Goal: Find contact information: Find contact information

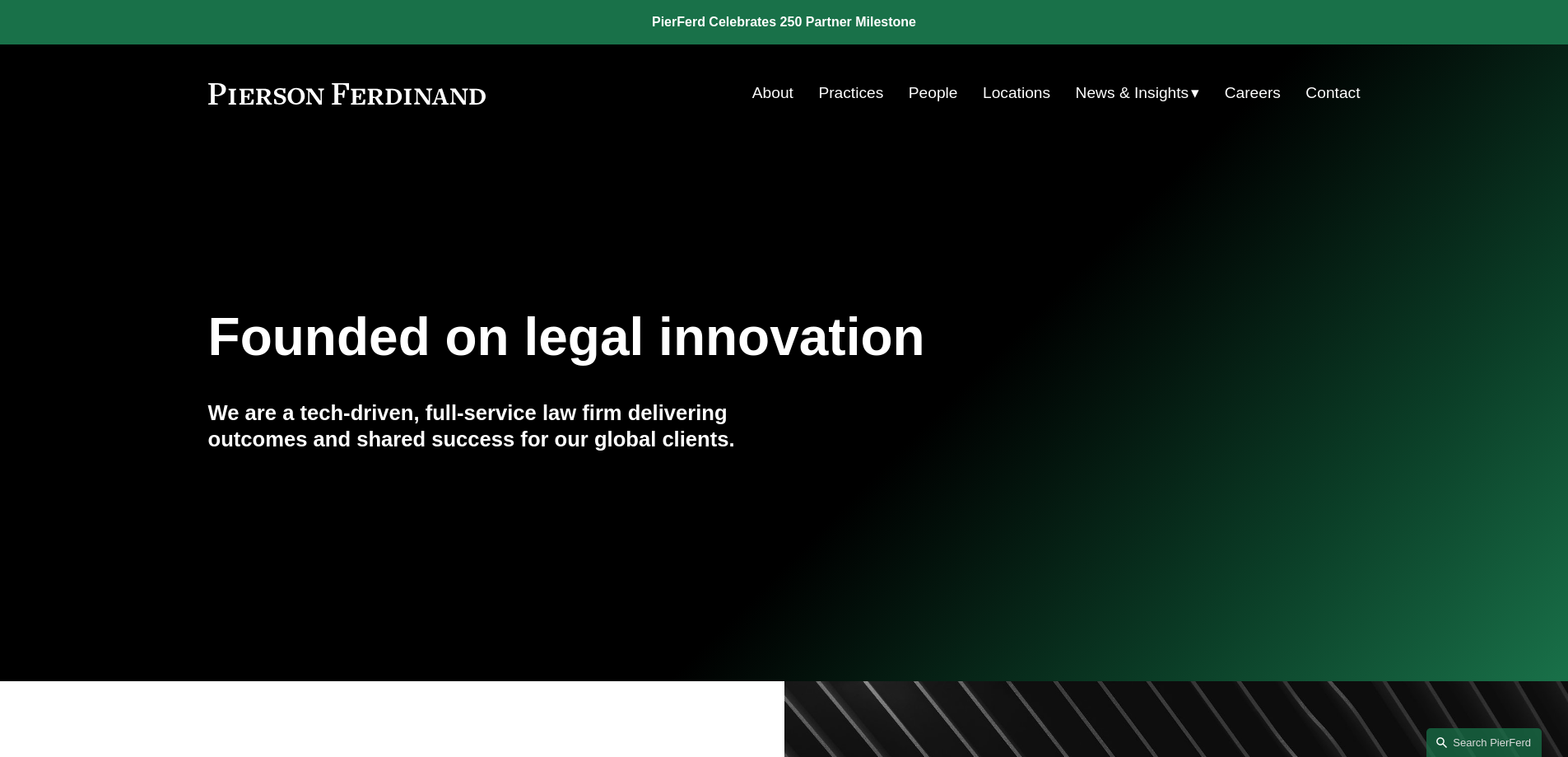
click at [926, 96] on link "People" at bounding box center [933, 93] width 49 height 32
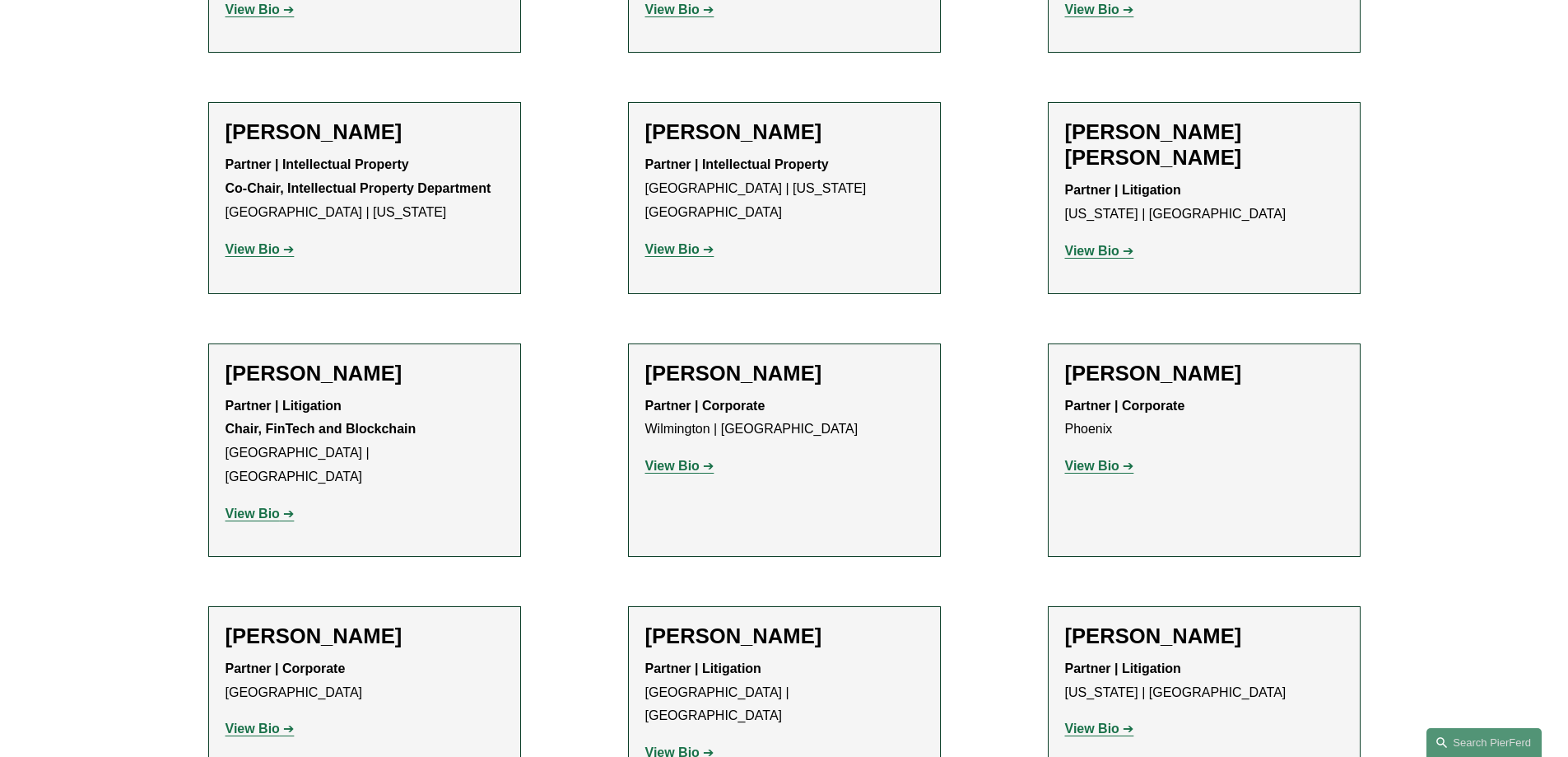
scroll to position [10946, 0]
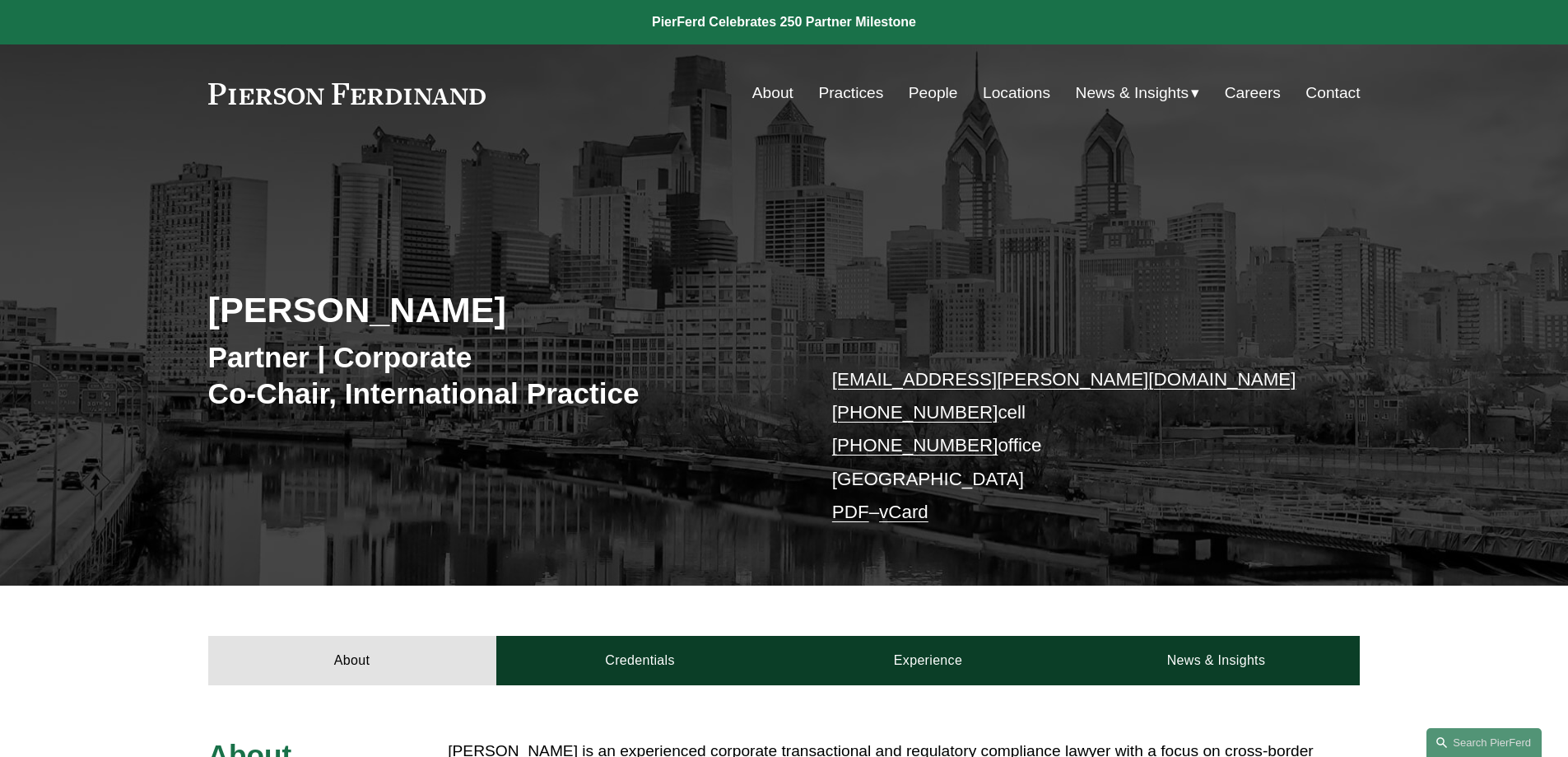
click at [889, 478] on p "[EMAIL_ADDRESS][PERSON_NAME][DOMAIN_NAME] [PHONE_NUMBER] cell [PHONE_NUMBER] of…" at bounding box center [1072, 447] width 480 height 167
click at [1011, 86] on link "Locations" at bounding box center [1016, 93] width 67 height 32
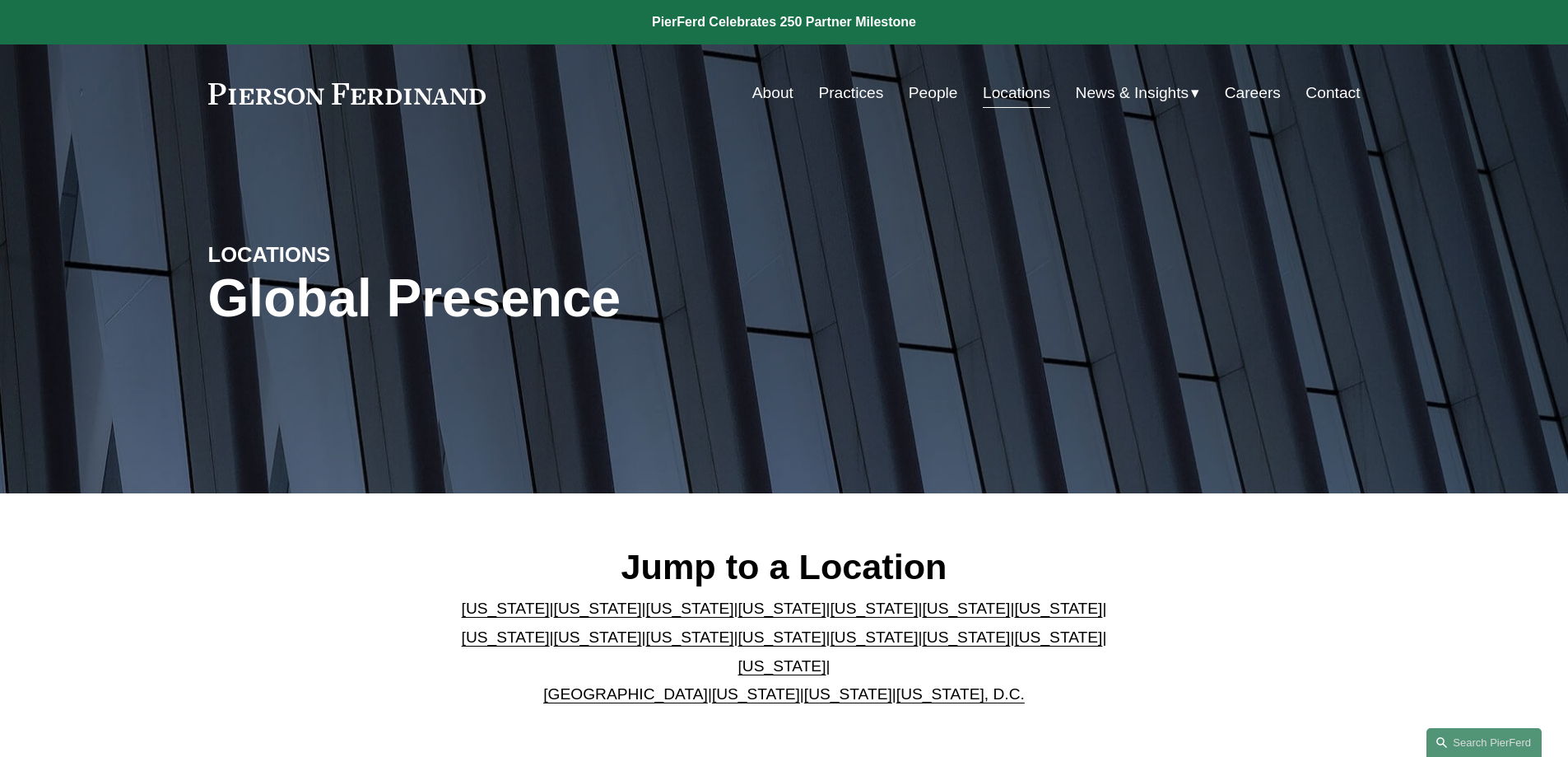
click at [1014, 636] on link "[US_STATE]" at bounding box center [1058, 637] width 88 height 18
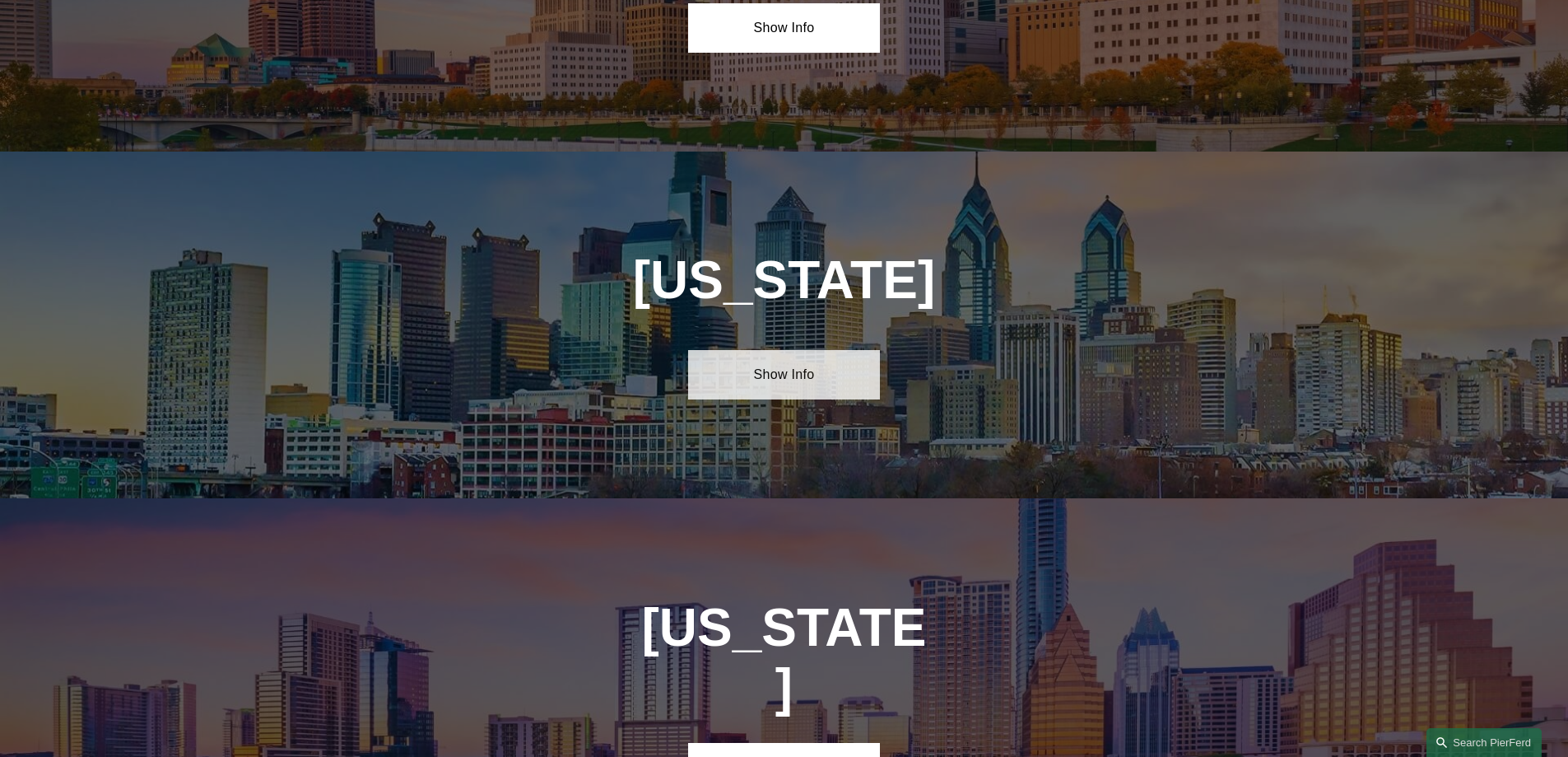
click at [836, 350] on link "Show Info" at bounding box center [784, 374] width 192 height 49
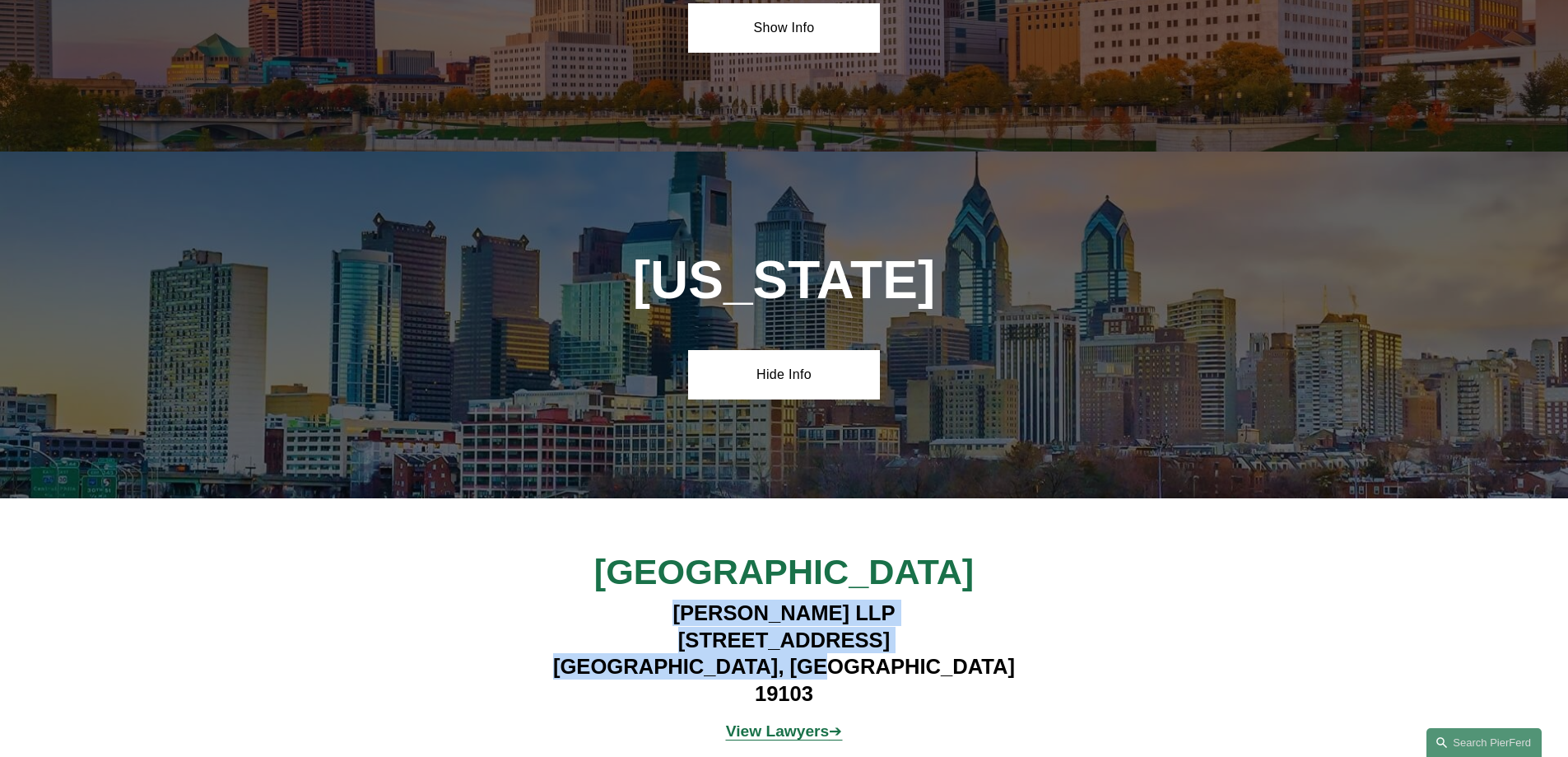
drag, startPoint x: 908, startPoint y: 527, endPoint x: 666, endPoint y: 466, distance: 249.6
click at [666, 599] on h4 "Pierson Ferdinand LLP 1650 Market Street, Suite 3600 Philadelphia, PA 19103" at bounding box center [784, 653] width 480 height 107
copy h4 "Pierson Ferdinand LLP 1650 Market Street, Suite 3600 Philadelphia, PA 19103"
